Goal: Communication & Community: Answer question/provide support

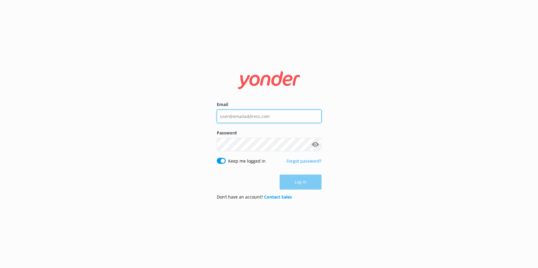
type input "[EMAIL_ADDRESS][DOMAIN_NAME]"
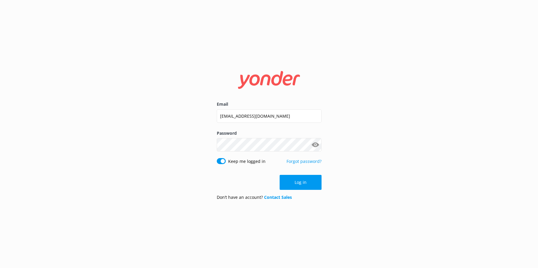
click at [303, 179] on button "Log in" at bounding box center [300, 182] width 42 height 15
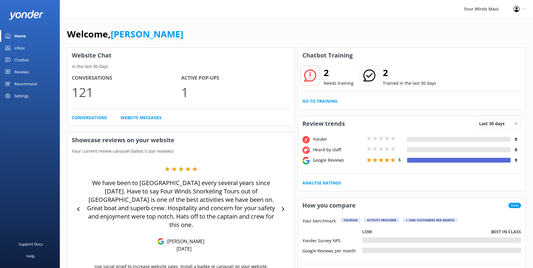
click at [13, 50] on link "Inbox" at bounding box center [30, 48] width 60 height 12
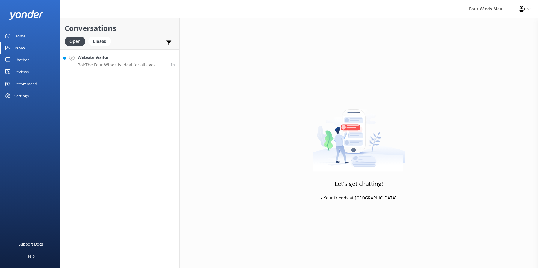
click at [103, 64] on p "Bot: The Four Winds is ideal for all ages, including infants and pregnant guest…" at bounding box center [121, 64] width 88 height 5
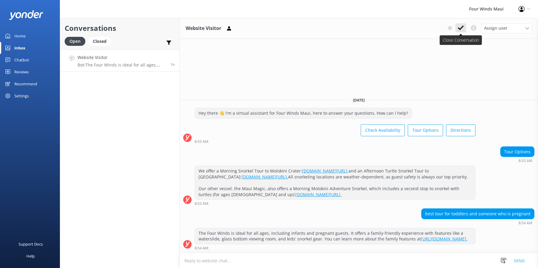
click at [462, 28] on use at bounding box center [460, 27] width 6 height 5
